Goal: Entertainment & Leisure: Consume media (video, audio)

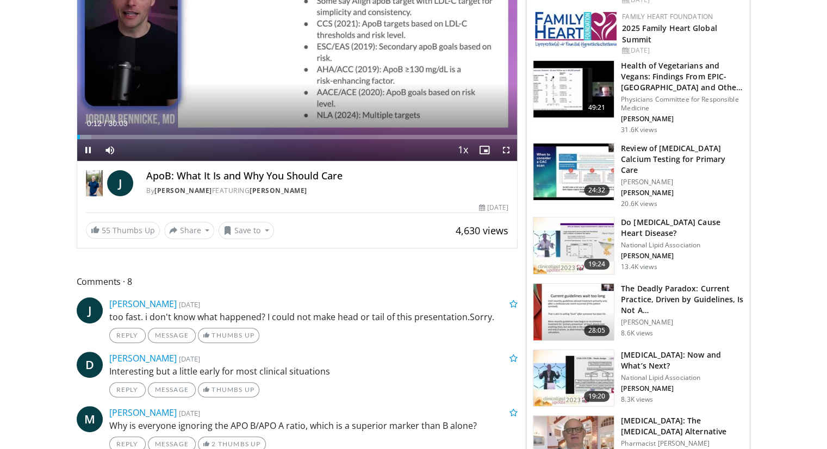
scroll to position [272, 0]
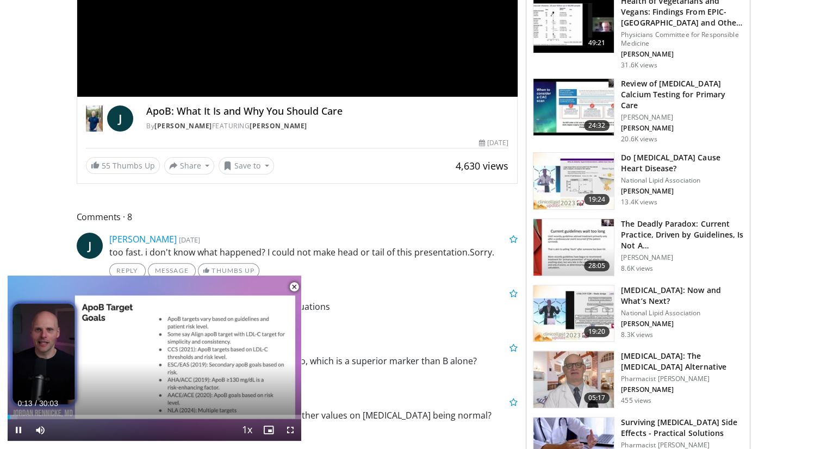
click at [289, 286] on span "Video Player" at bounding box center [294, 287] width 22 height 22
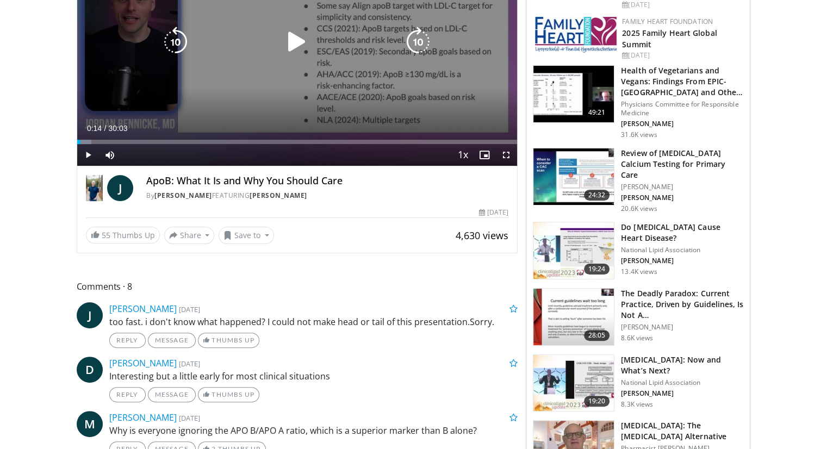
scroll to position [109, 0]
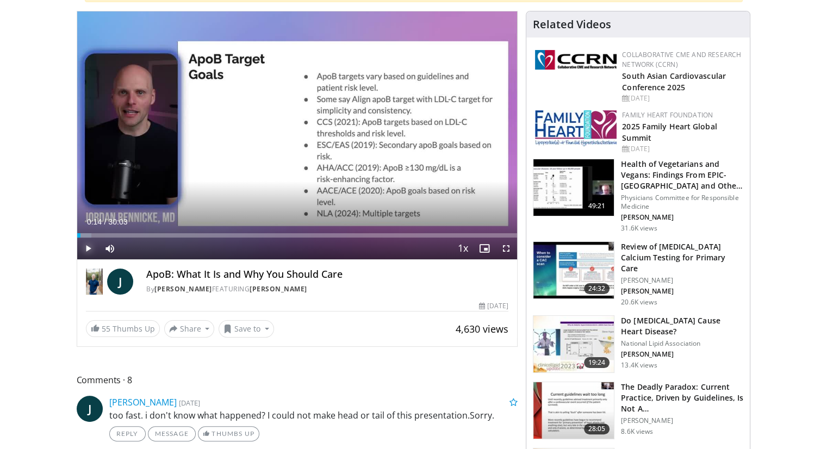
click at [79, 245] on span "Video Player" at bounding box center [88, 249] width 22 height 22
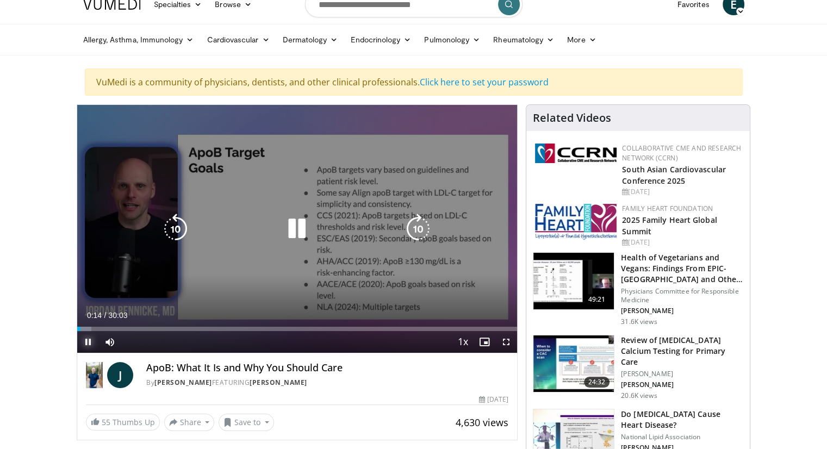
scroll to position [0, 0]
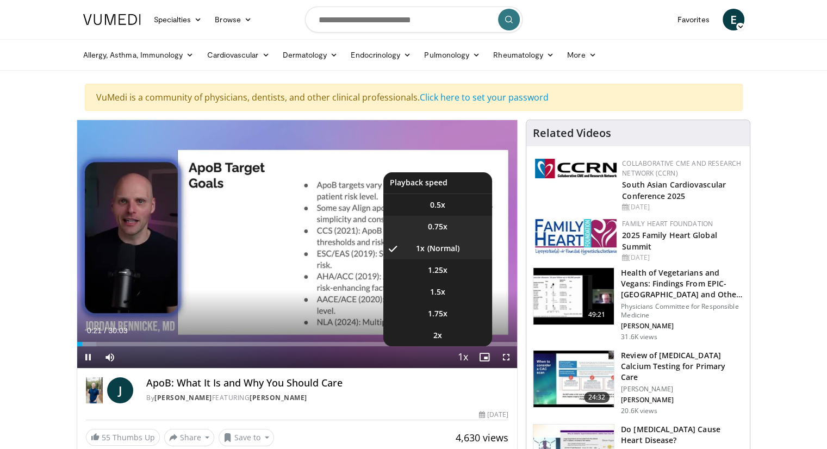
click at [440, 221] on span "0.75x" at bounding box center [438, 226] width 20 height 11
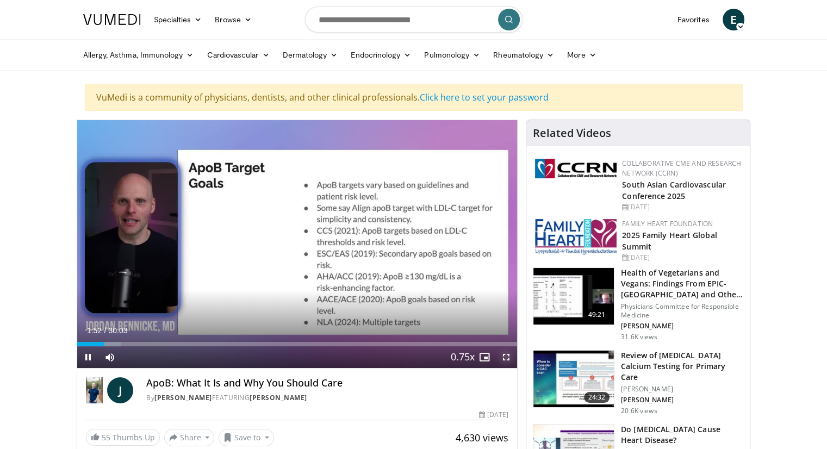
click at [503, 355] on span "Video Player" at bounding box center [506, 357] width 22 height 22
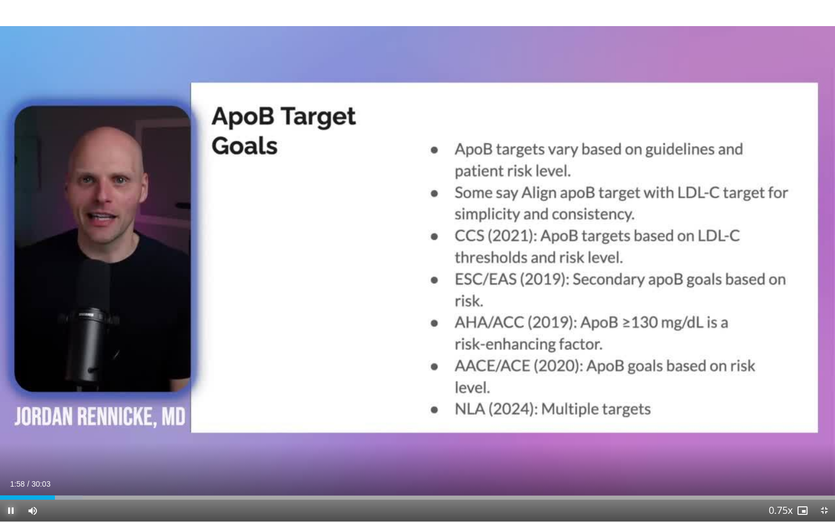
click at [11, 448] on span "Video Player" at bounding box center [11, 510] width 22 height 22
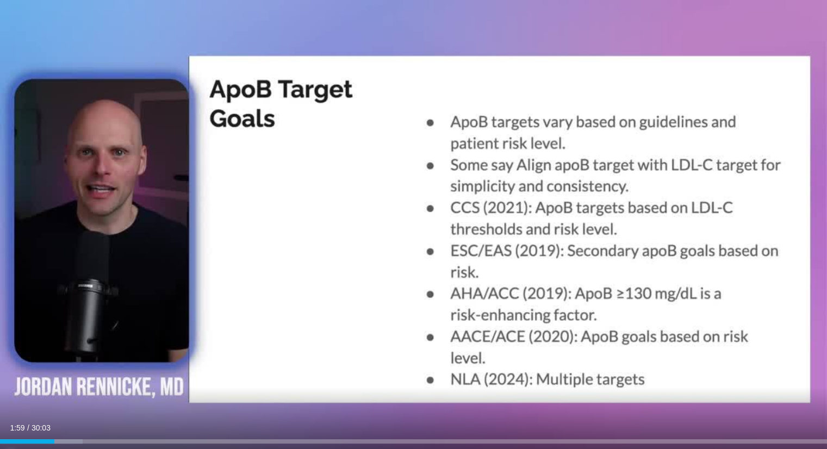
scroll to position [1341, 0]
